Goal: Find specific page/section: Find specific page/section

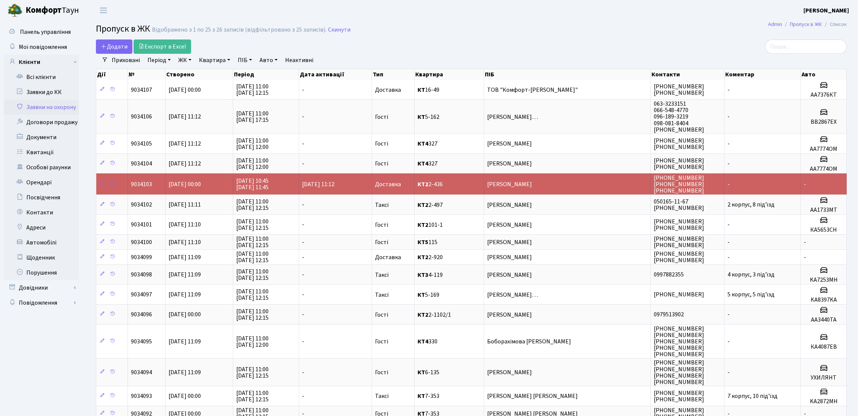
select select "25"
click at [57, 79] on link "Всі клієнти" at bounding box center [41, 77] width 75 height 15
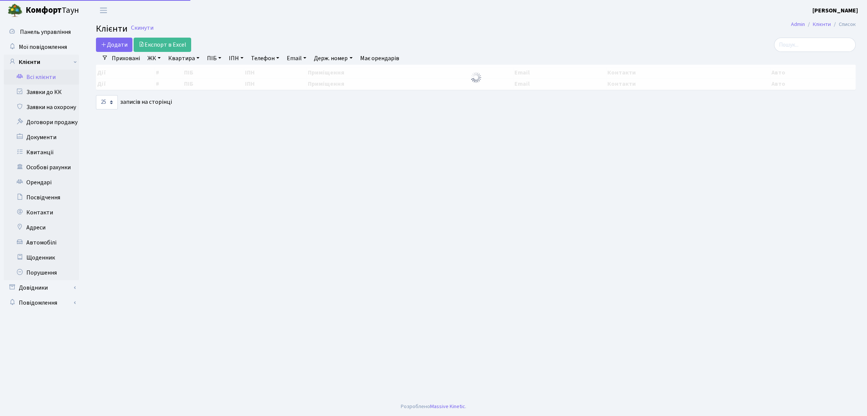
select select "25"
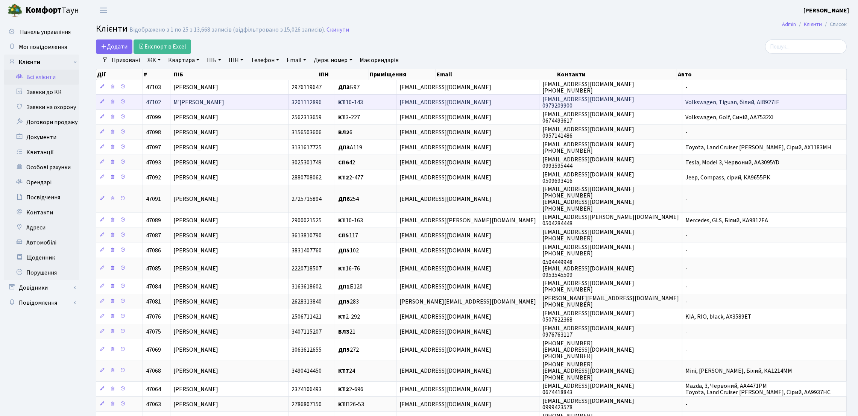
click at [224, 105] on span "М'ясніков Анатолій Юрійович" at bounding box center [198, 102] width 51 height 8
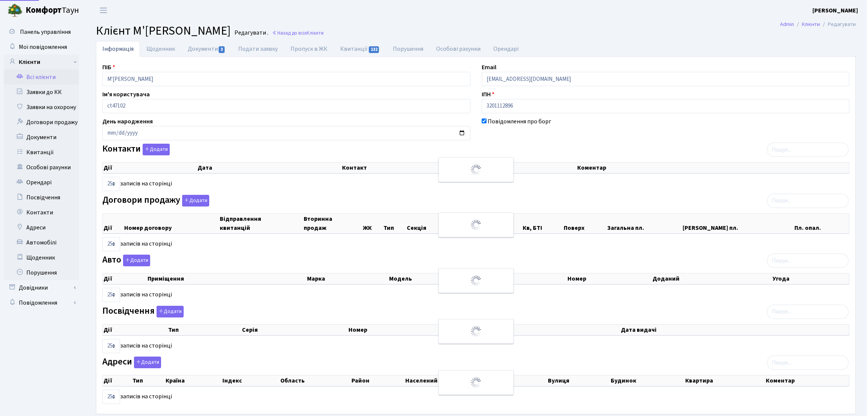
select select "25"
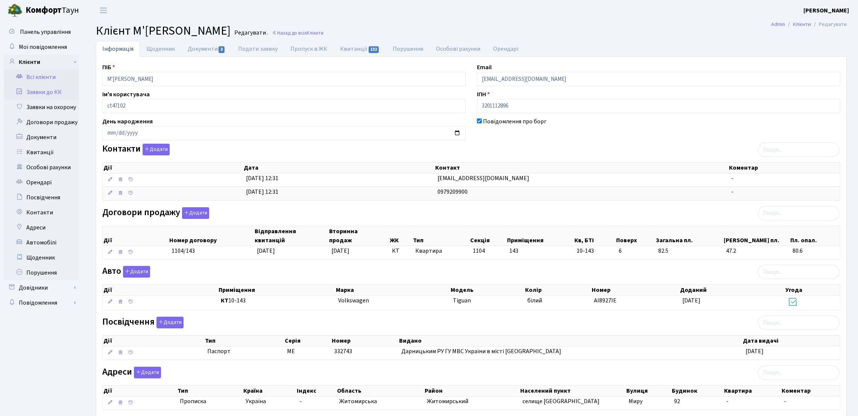
click at [50, 93] on link "Заявки до КК" at bounding box center [41, 92] width 75 height 15
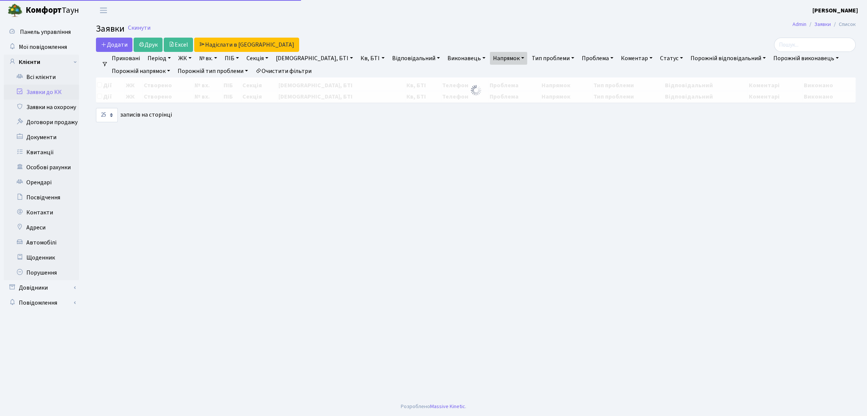
select select "25"
